Goal: Find contact information: Find contact information

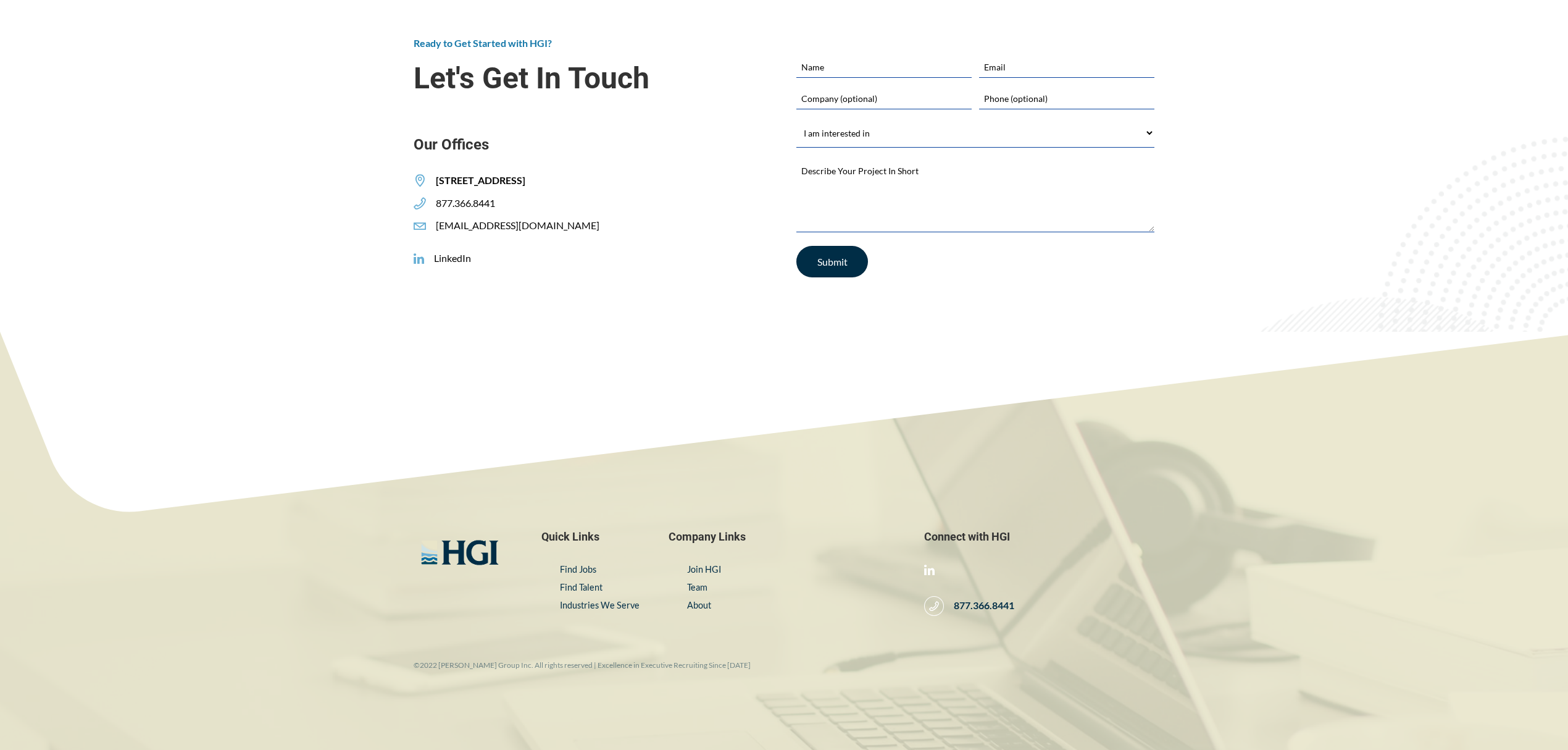
scroll to position [2112, 0]
click at [473, 69] on span "Let's Get In Touch" at bounding box center [592, 77] width 358 height 34
click at [586, 282] on div "Ready to Get Started with HGI? Let's Get In Touch Our Offices 305 2ND STREET SE…" at bounding box center [592, 163] width 383 height 256
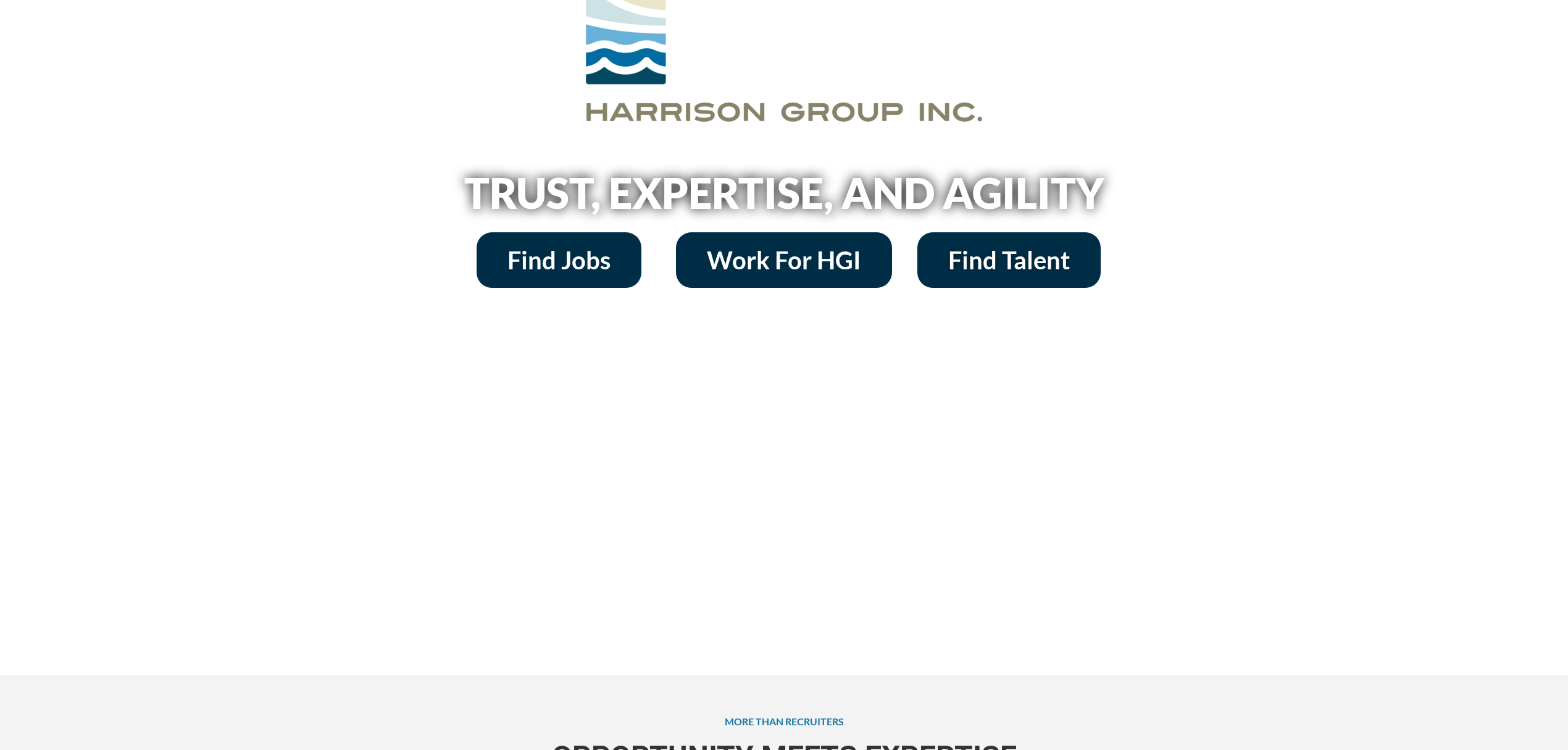
scroll to position [0, 0]
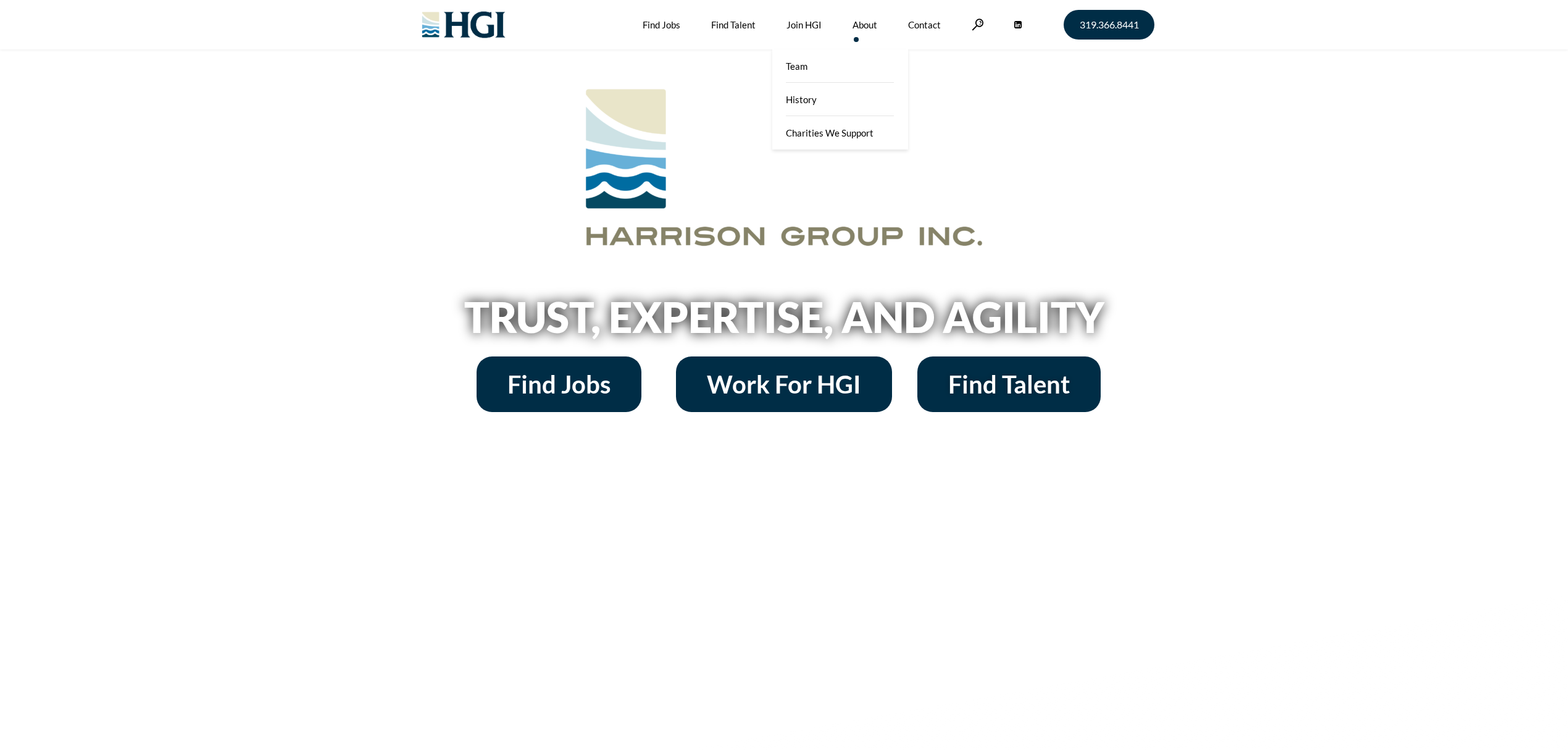
click at [863, 21] on link "About" at bounding box center [865, 24] width 25 height 49
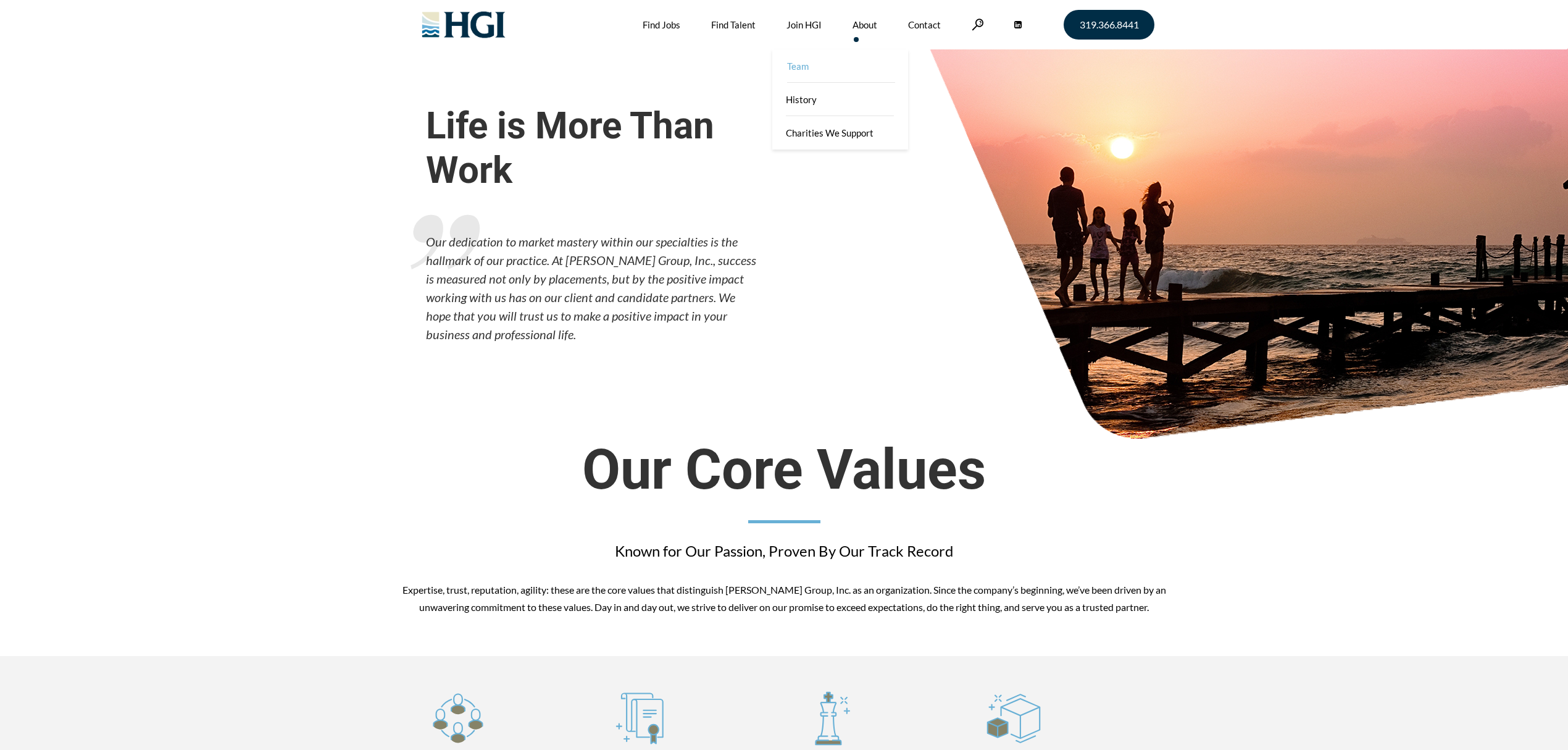
click at [860, 72] on link "Team" at bounding box center [841, 66] width 136 height 34
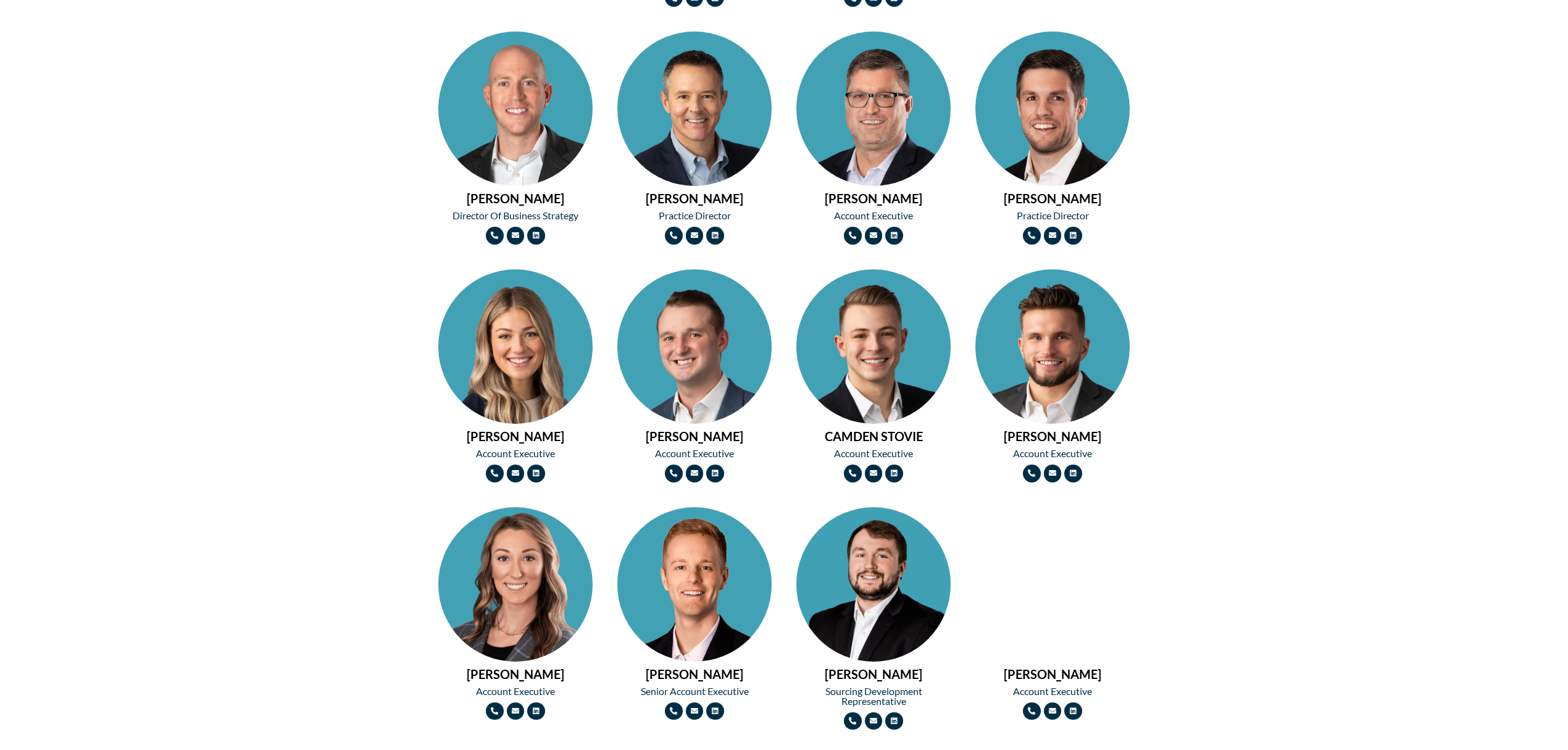
scroll to position [576, 0]
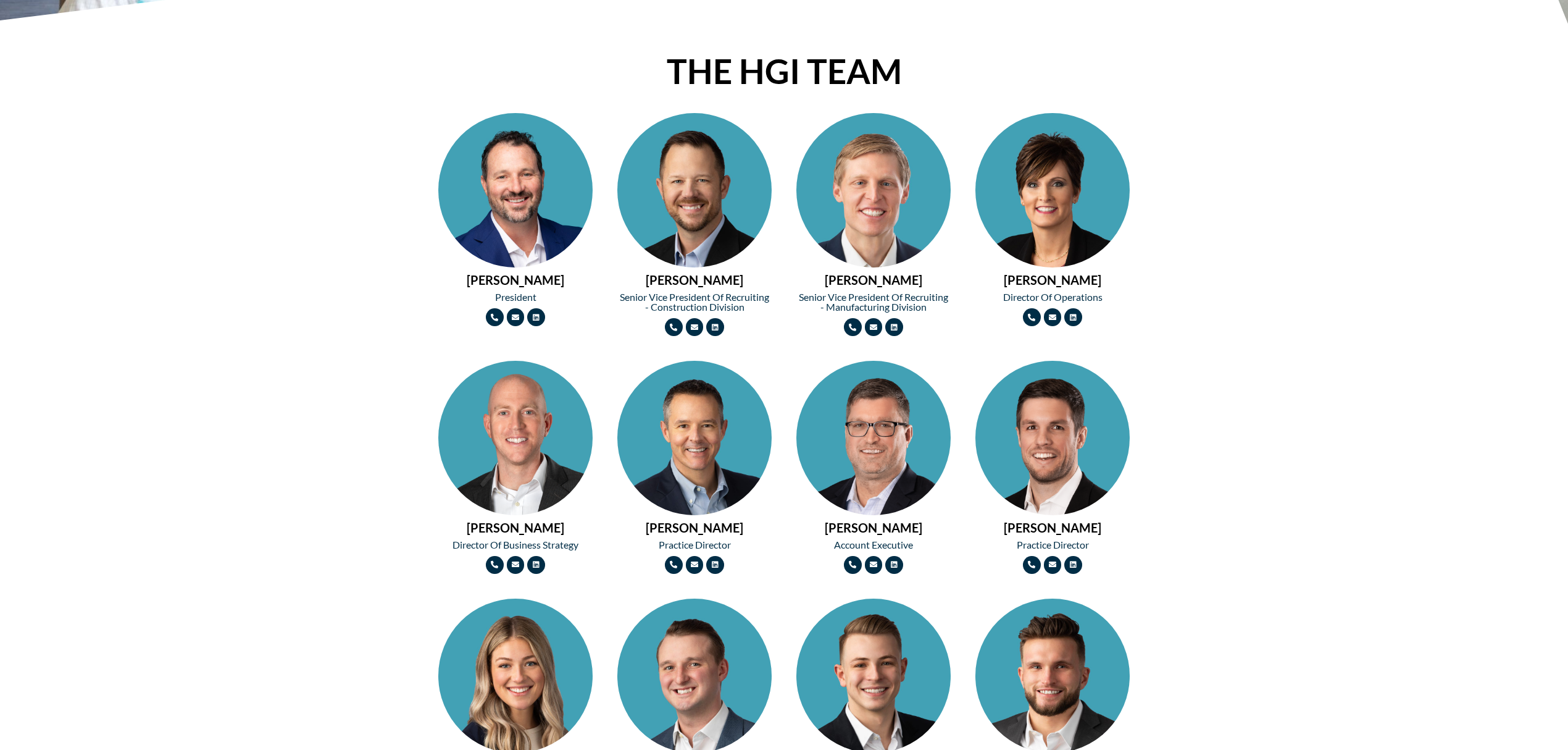
click at [540, 208] on img at bounding box center [515, 229] width 154 height 232
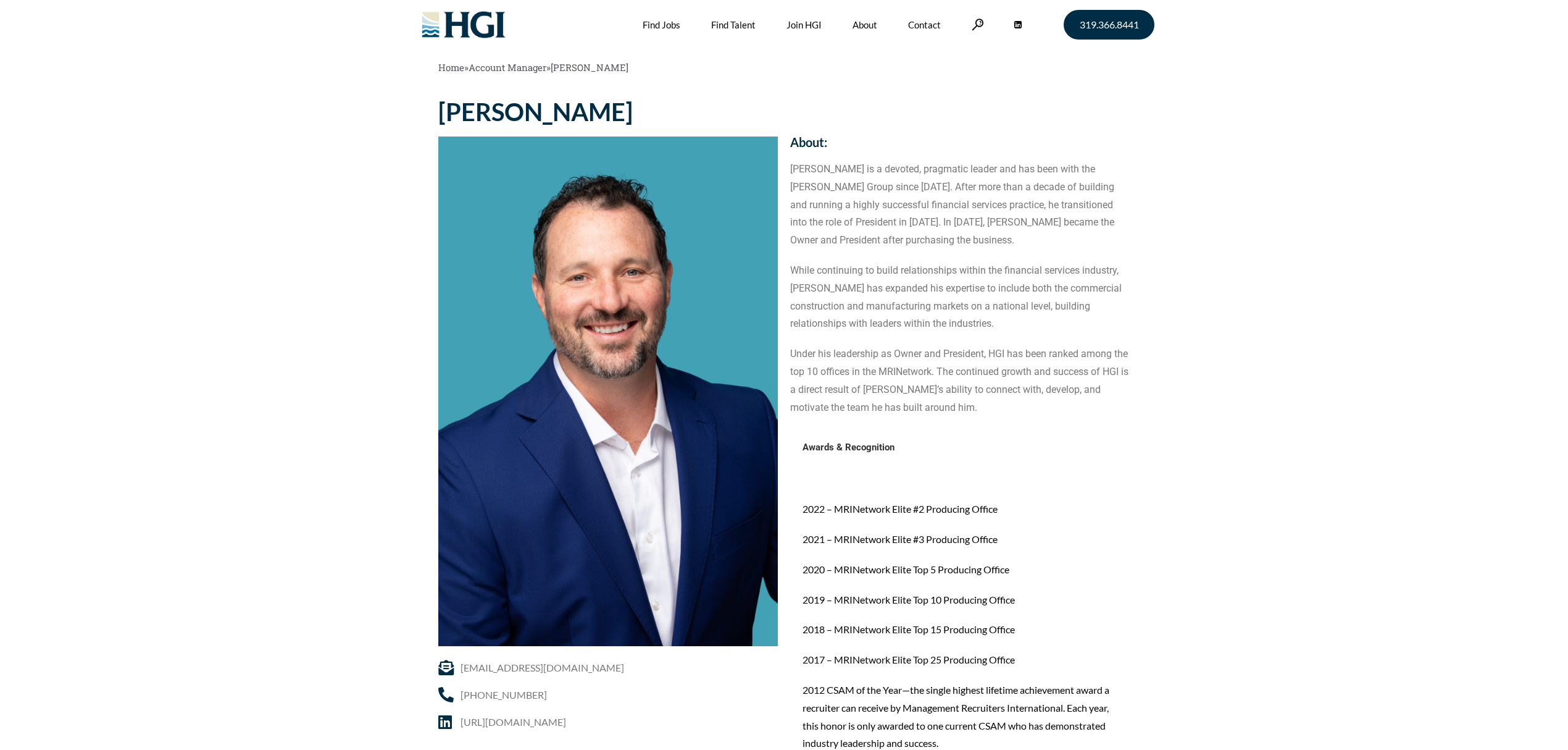
click at [489, 43] on img at bounding box center [464, 24] width 100 height 49
